Goal: Find specific page/section: Find specific page/section

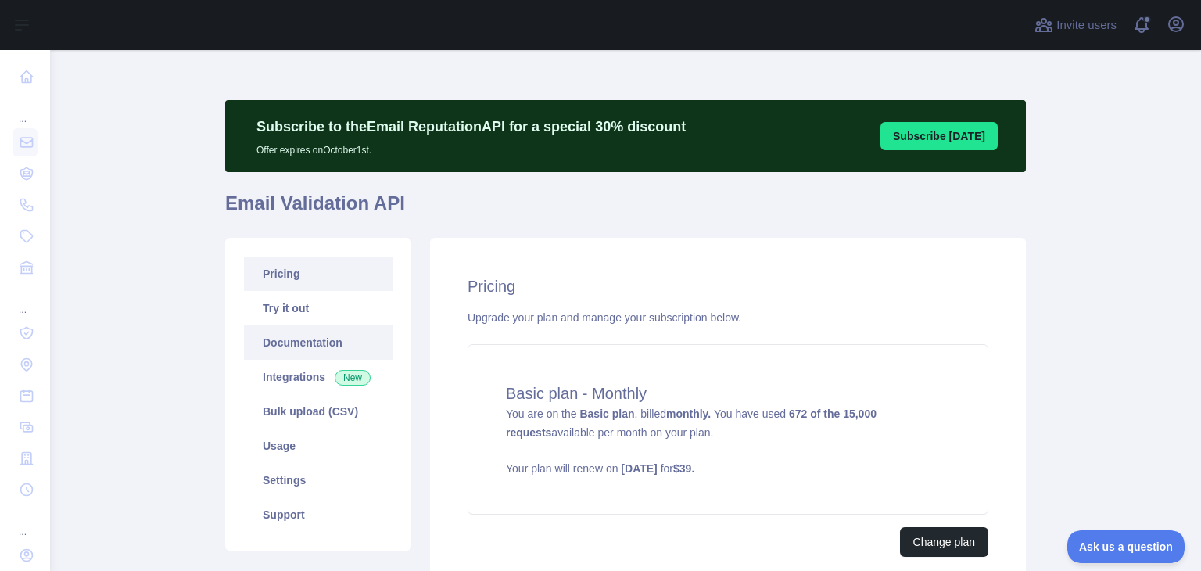
click at [263, 336] on link "Documentation" at bounding box center [318, 342] width 149 height 34
